Goal: Information Seeking & Learning: Learn about a topic

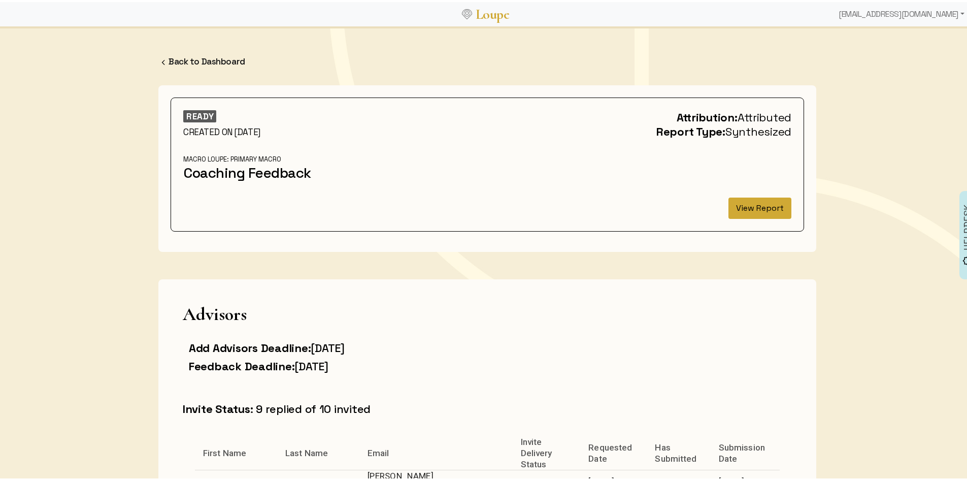
click at [750, 205] on button "View Report" at bounding box center [759, 205] width 63 height 21
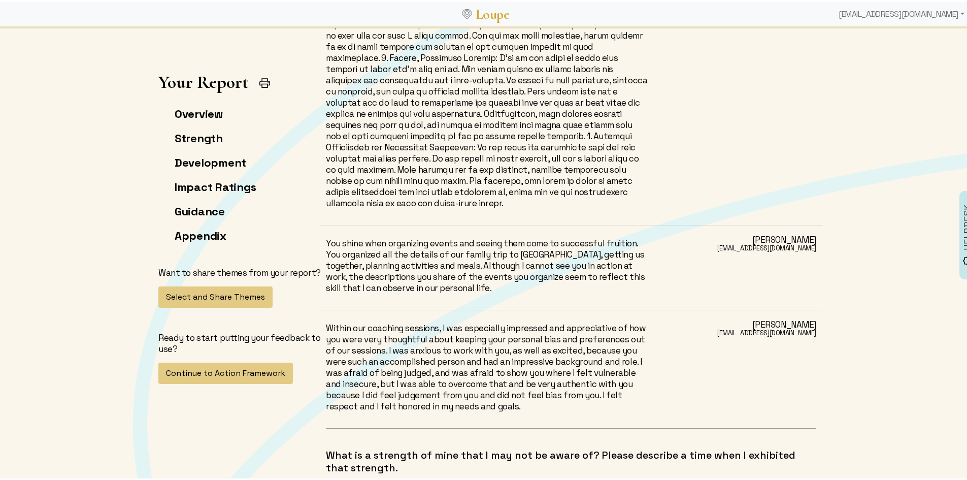
scroll to position [6446, 0]
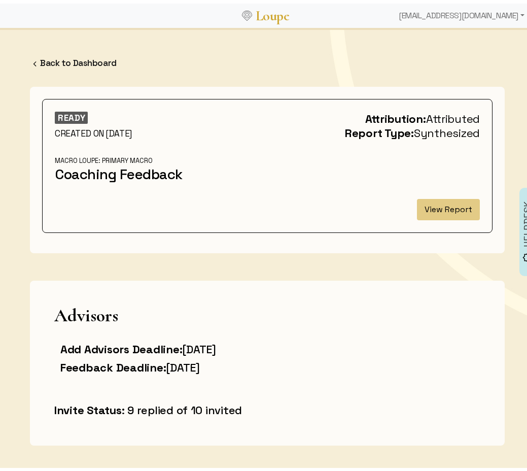
click at [436, 197] on button "View Report" at bounding box center [448, 205] width 63 height 21
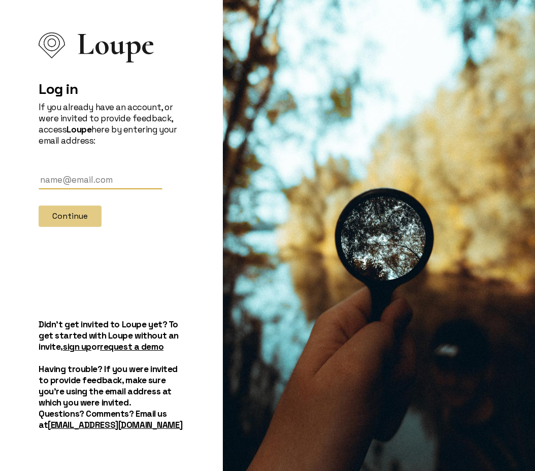
click at [83, 173] on input "text" at bounding box center [101, 180] width 124 height 19
type input "[EMAIL_ADDRESS][DOMAIN_NAME]"
click at [76, 217] on button "Continue" at bounding box center [70, 216] width 63 height 21
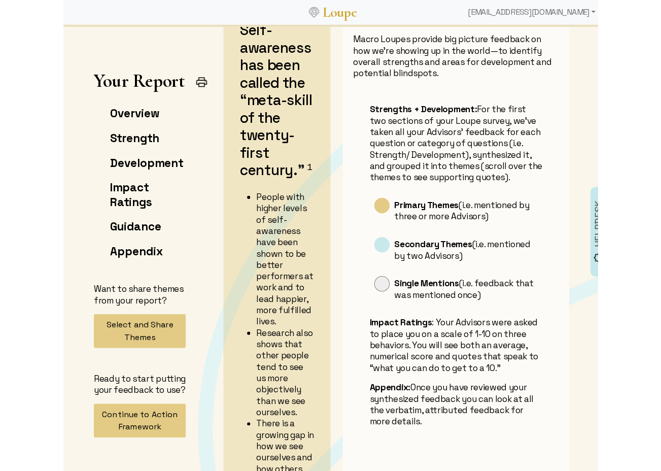
scroll to position [355, 0]
